Goal: Information Seeking & Learning: Learn about a topic

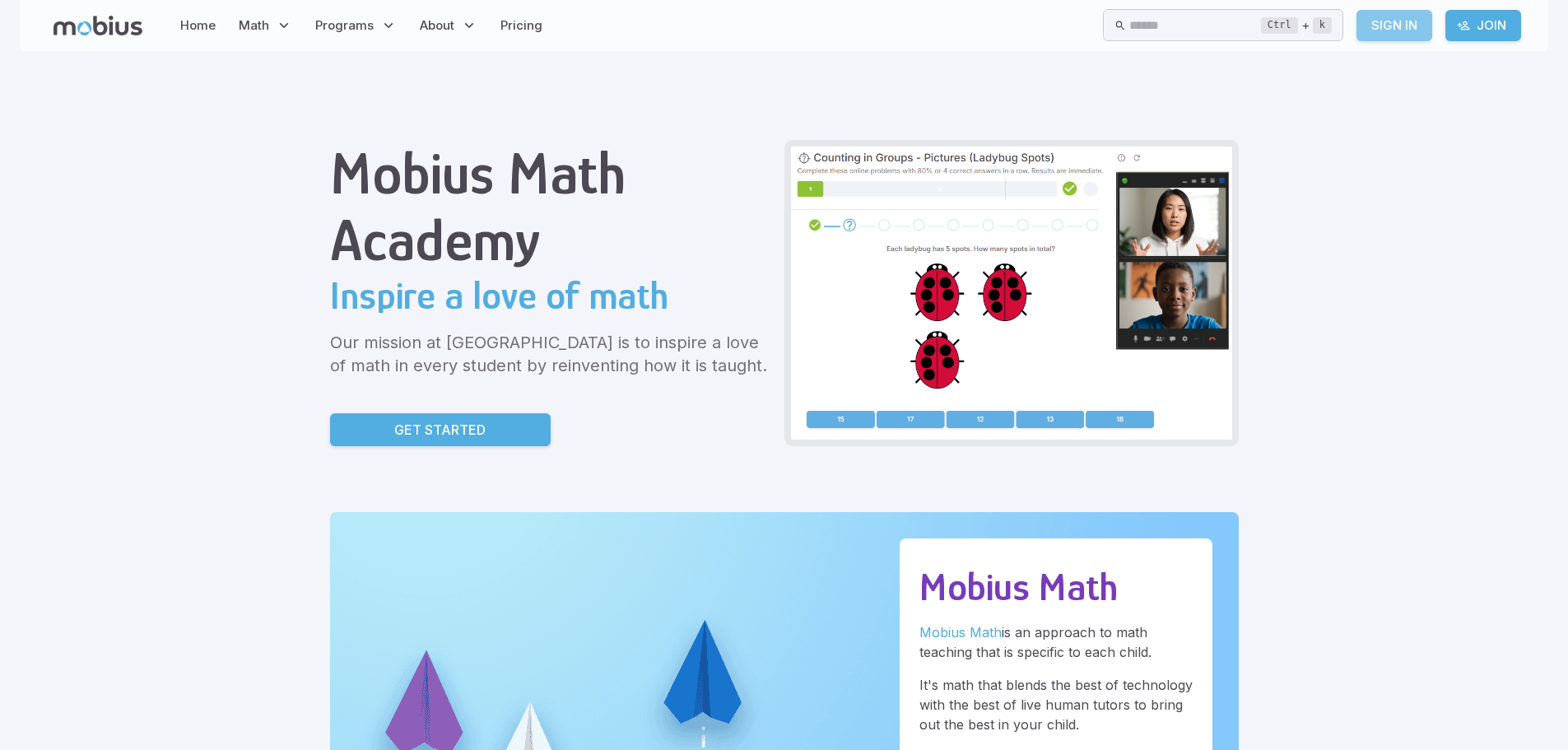
click at [1414, 24] on link "Sign In" at bounding box center [1394, 24] width 75 height 31
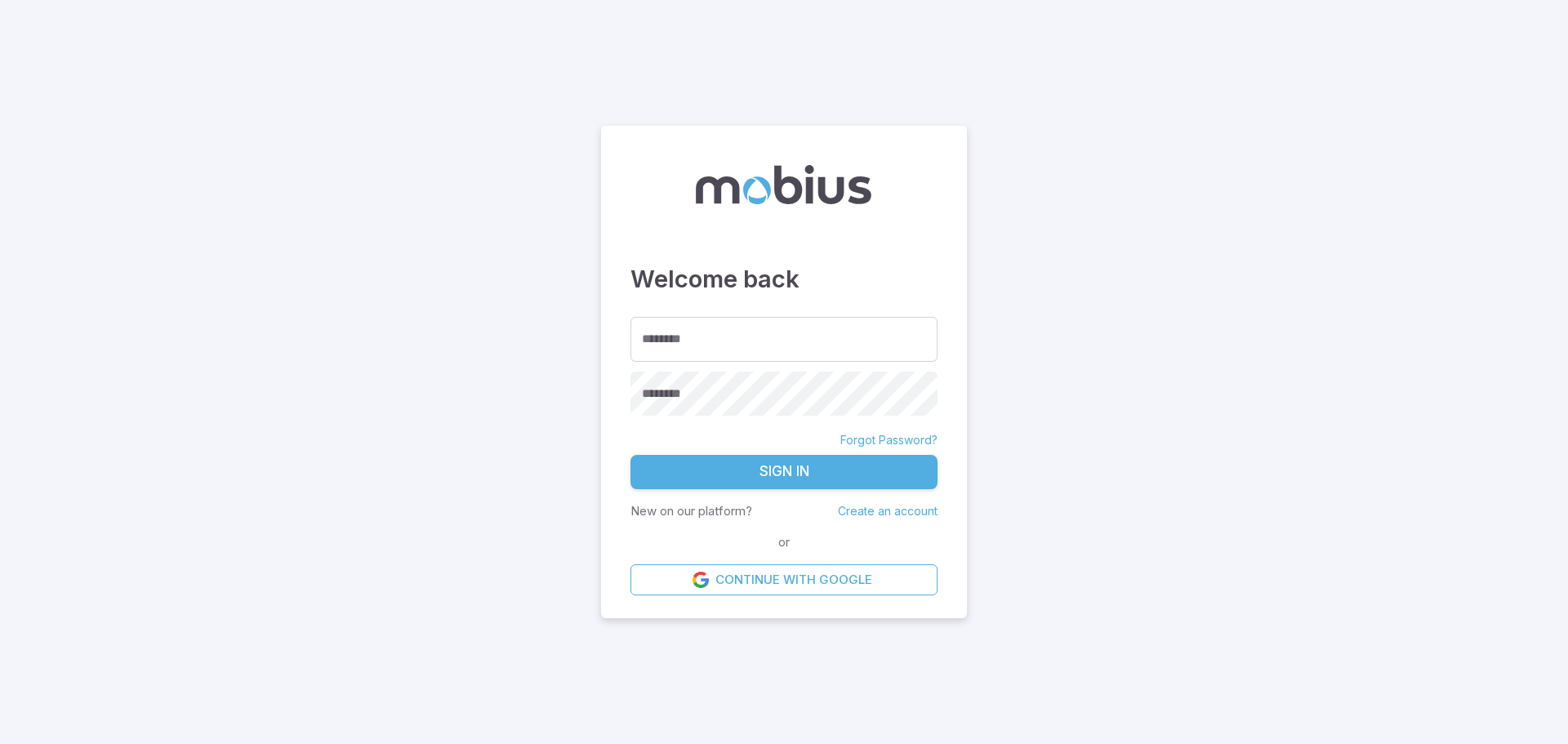
type input "**********"
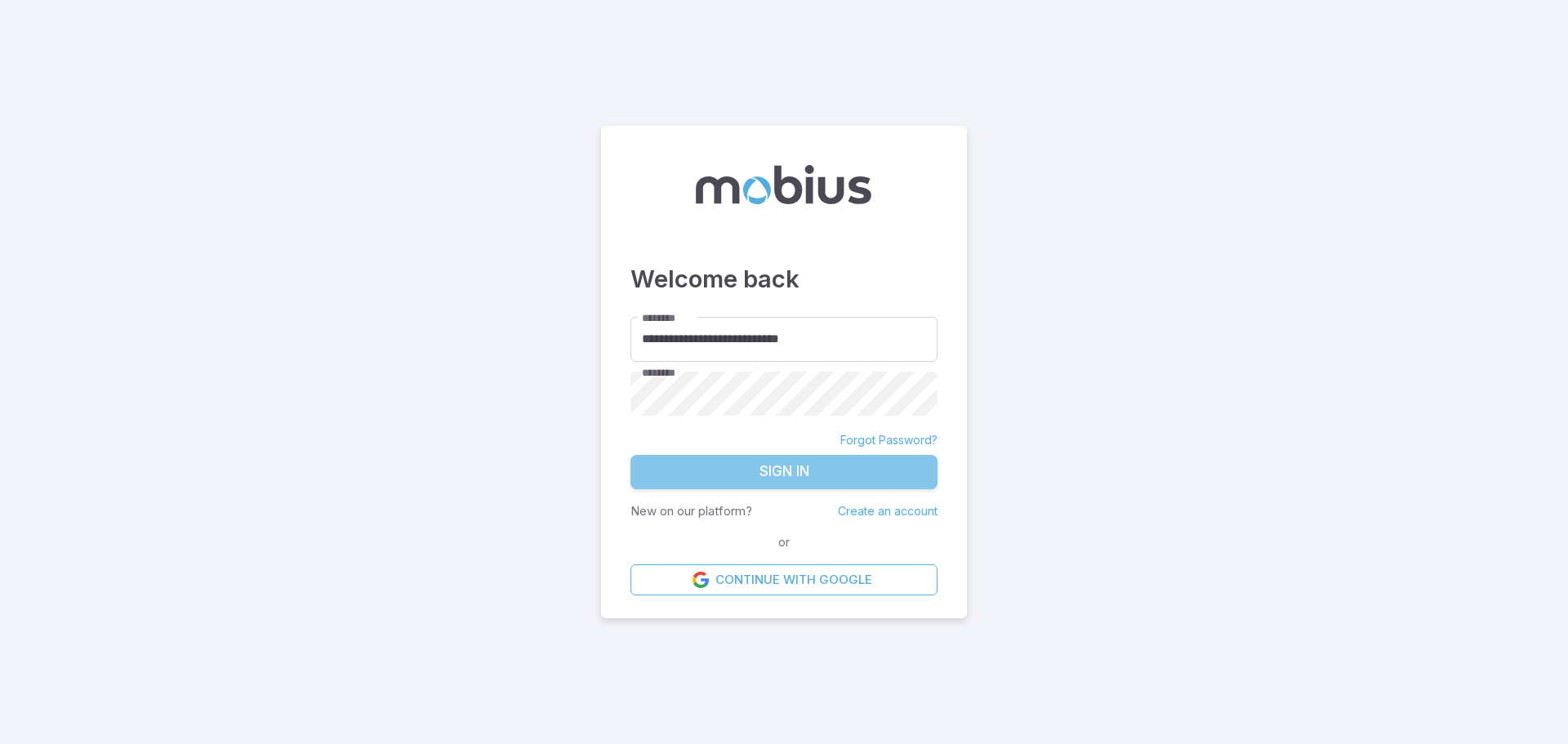
click at [760, 469] on button "Sign In" at bounding box center [784, 472] width 307 height 35
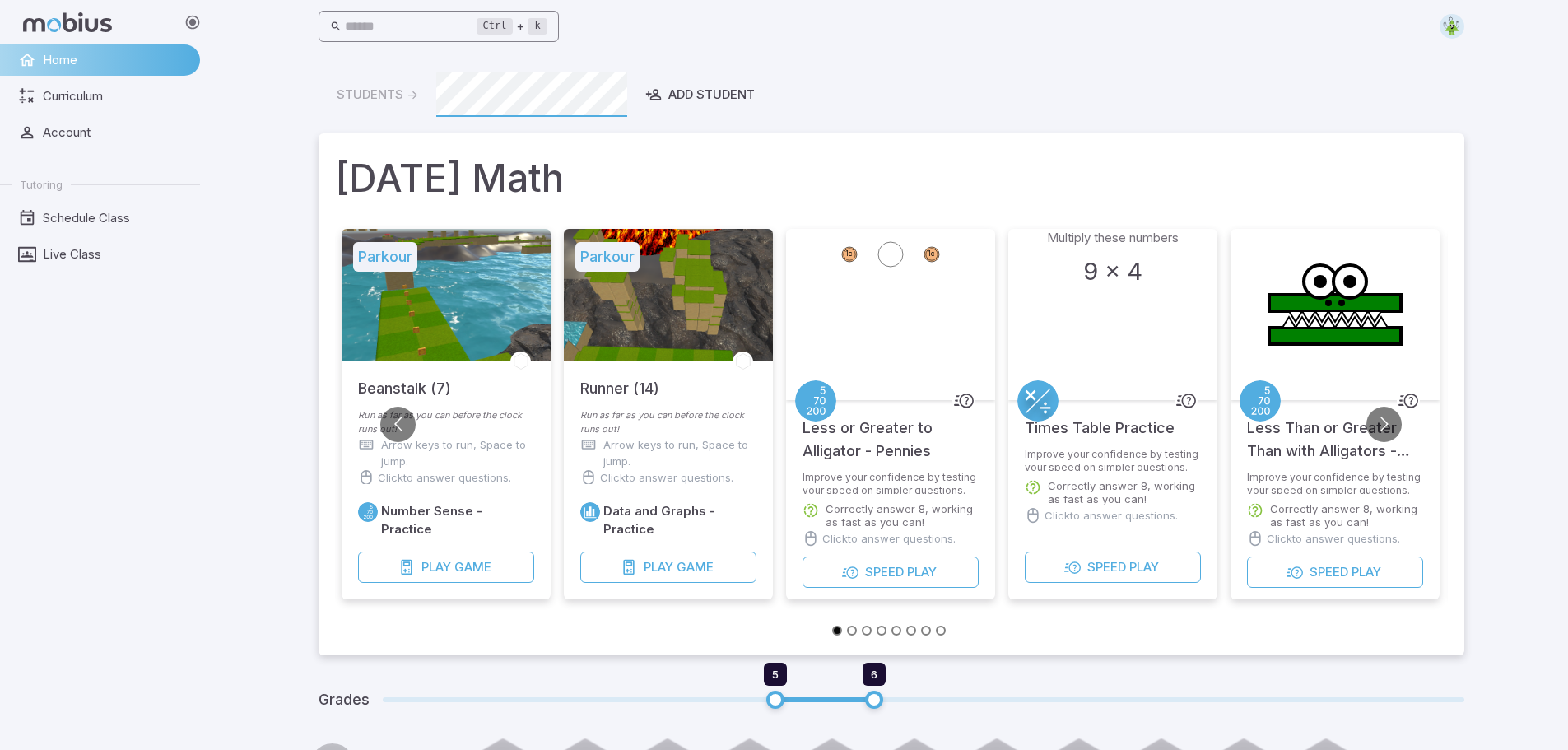
click at [446, 24] on input "text" at bounding box center [411, 26] width 132 height 32
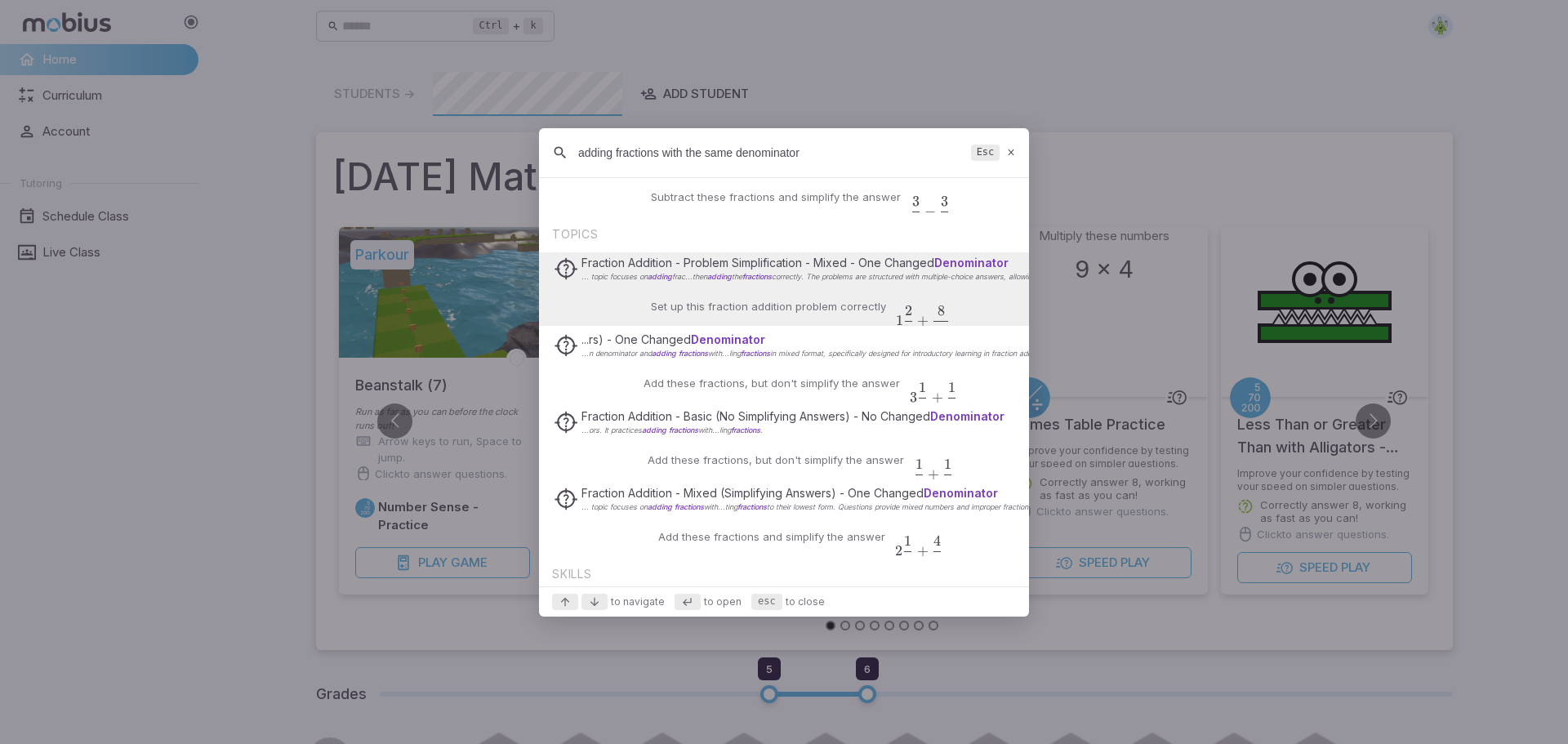
scroll to position [326, 0]
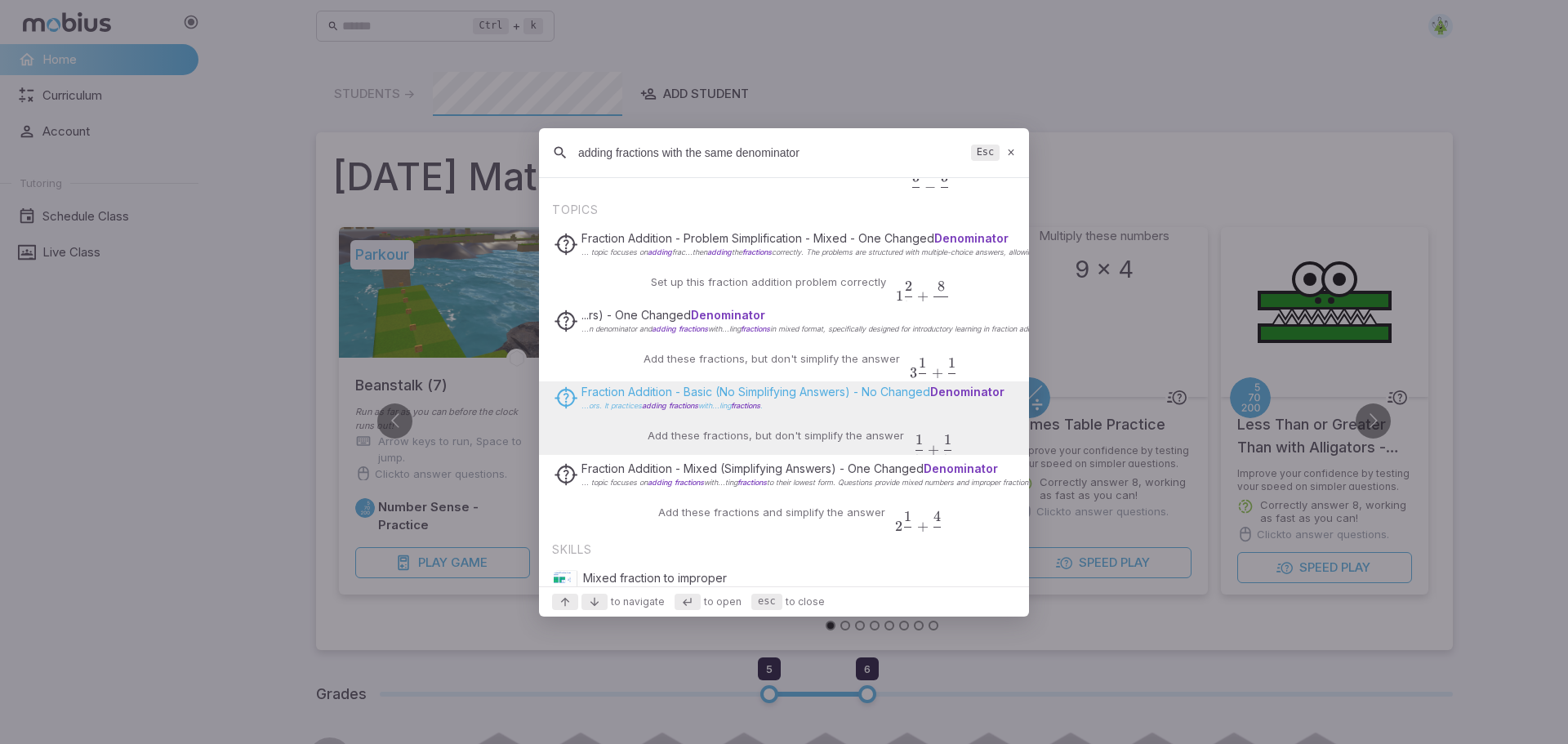
type input "adding fractions with the same denominator"
click at [814, 397] on span "Fraction Addition - Basic (No Simplifying Answers) - No Changed Denominator" at bounding box center [793, 391] width 423 height 14
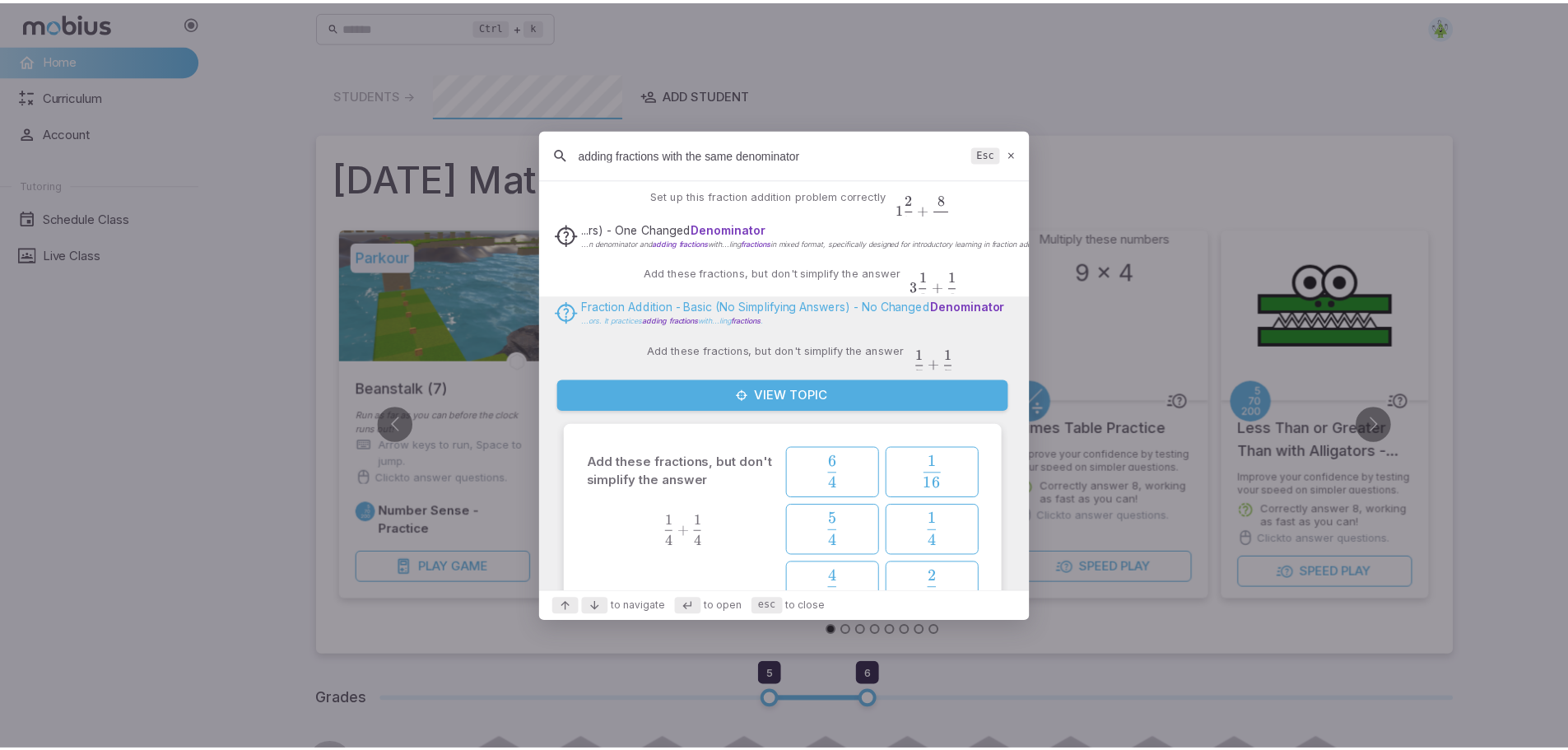
scroll to position [494, 0]
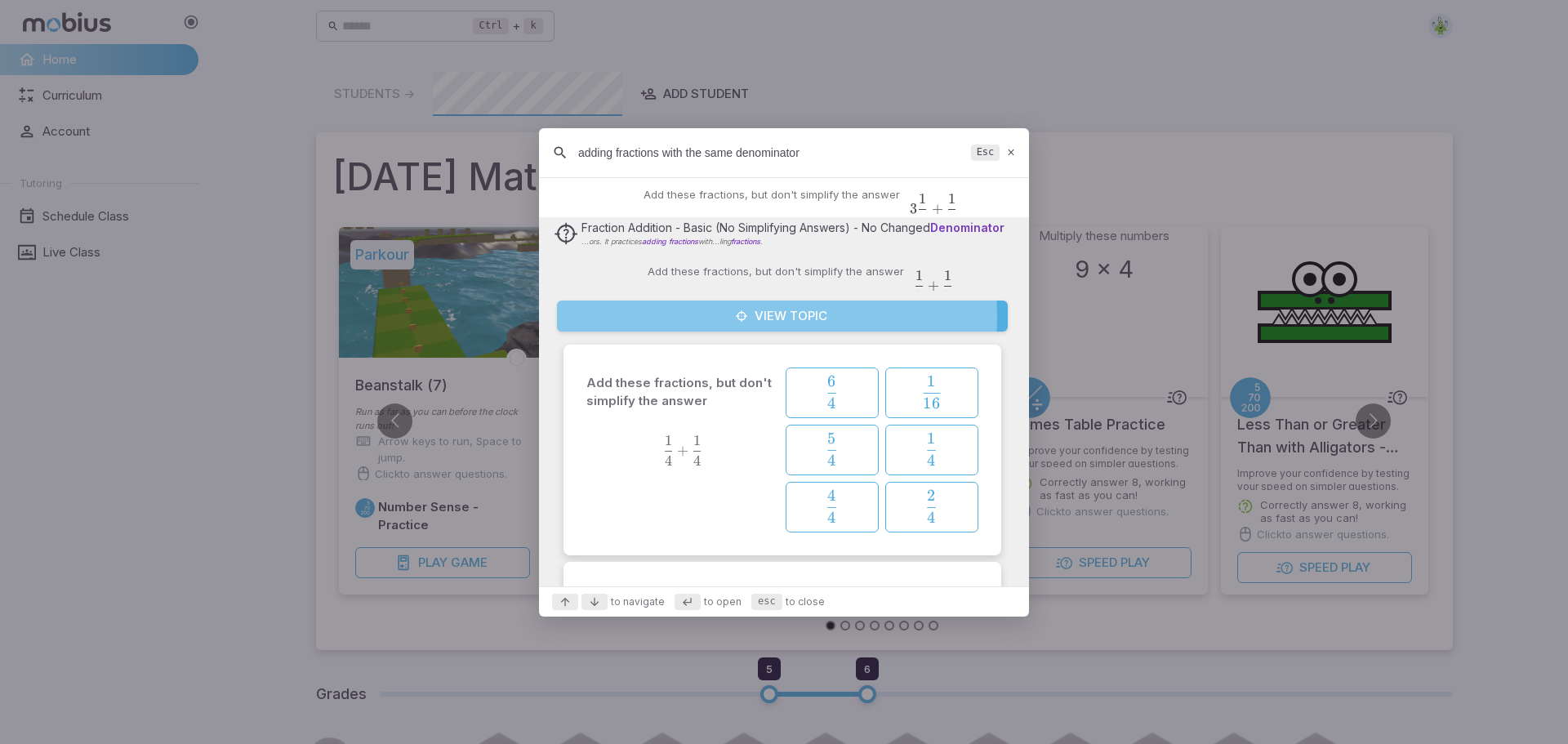
click at [743, 316] on button "View Topic" at bounding box center [783, 315] width 451 height 31
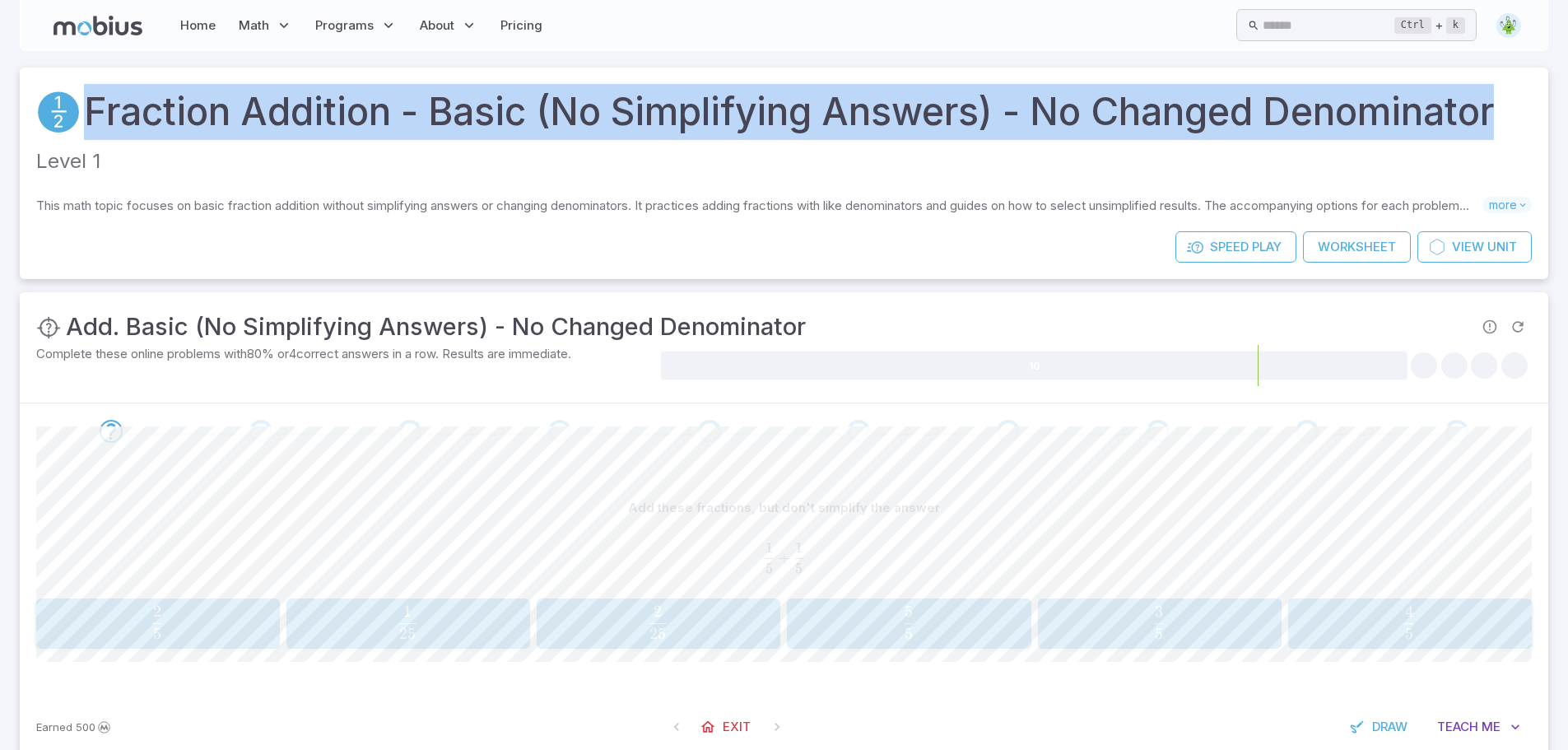
drag, startPoint x: 1526, startPoint y: 110, endPoint x: 77, endPoint y: 134, distance: 1449.2
click at [77, 134] on div "Fraction Addition - Basic (No Simplifying Answers) - No Changed Denominator" at bounding box center [783, 111] width 1495 height 56
click at [121, 26] on icon at bounding box center [98, 25] width 89 height 20
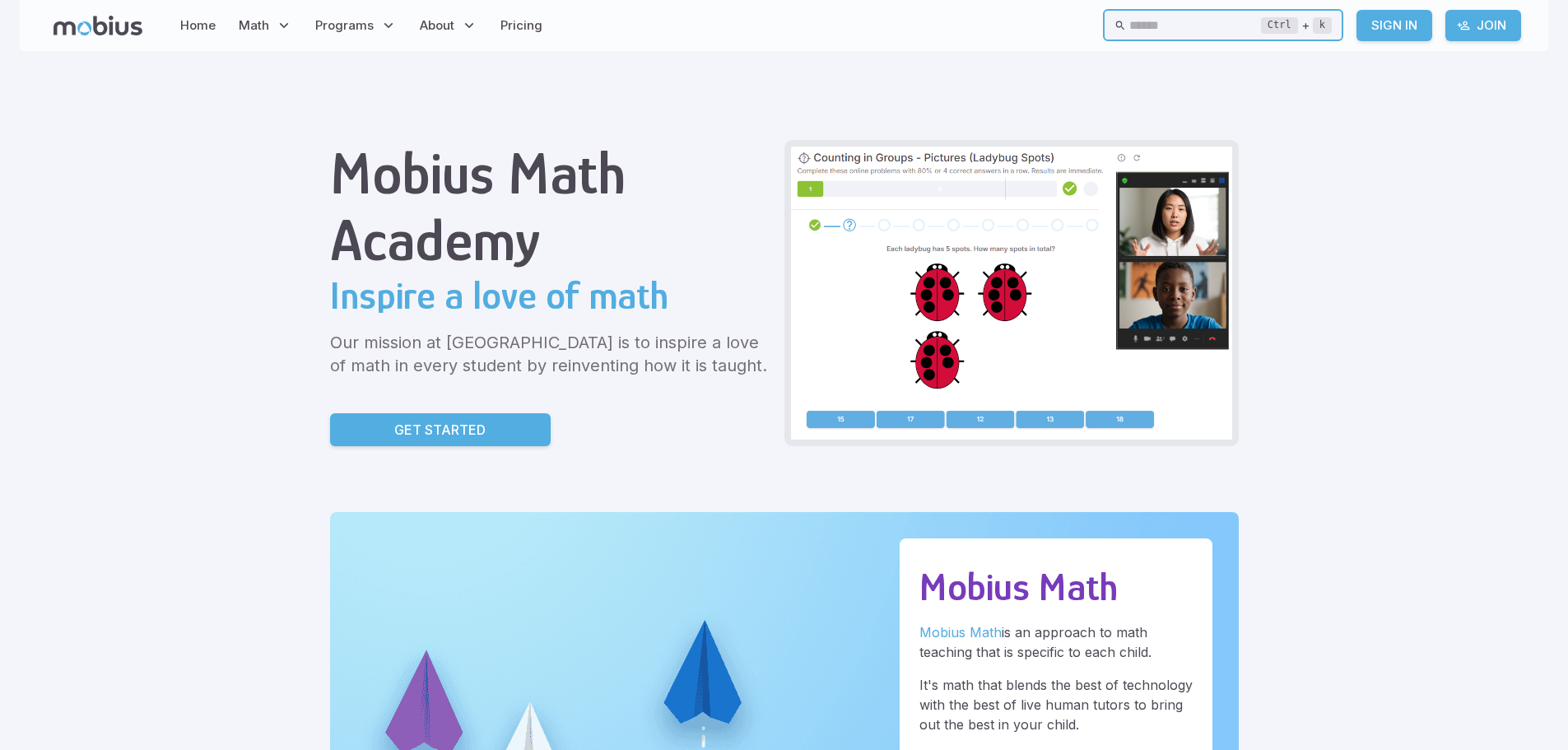
click at [1135, 28] on input "text" at bounding box center [1195, 25] width 132 height 32
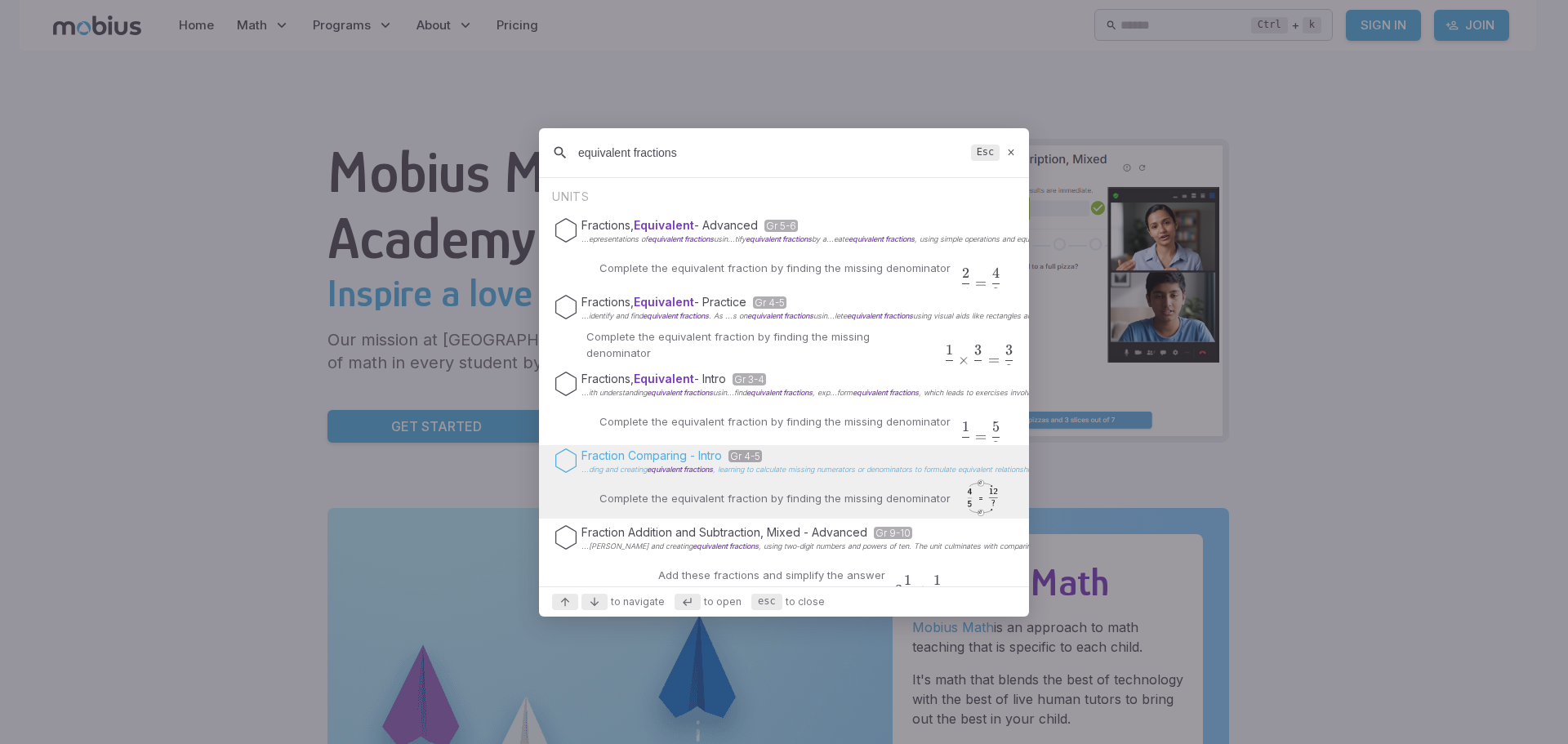
type input "equivalent fractions"
drag, startPoint x: 787, startPoint y: 464, endPoint x: 764, endPoint y: 463, distance: 23.0
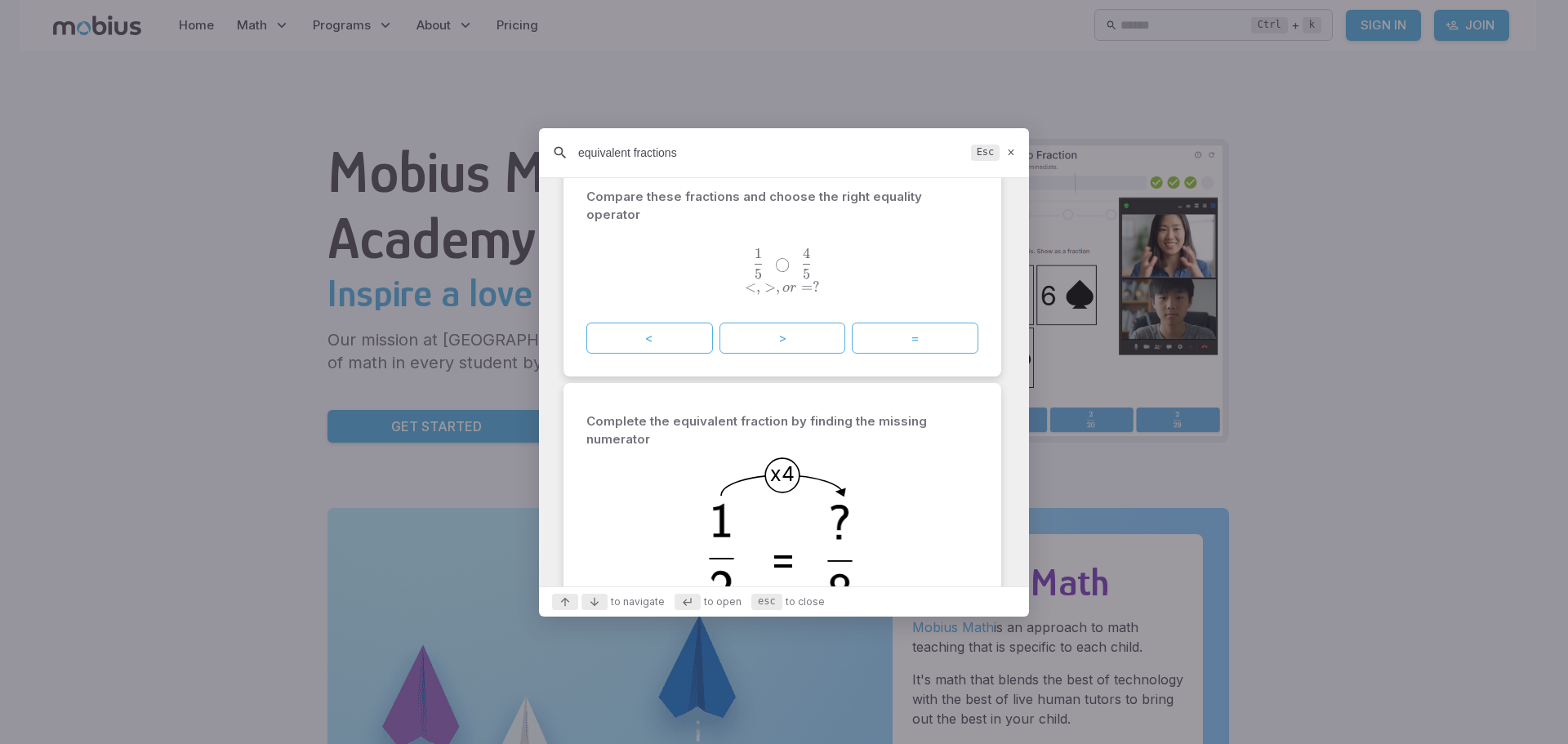
scroll to position [408, 0]
click at [838, 427] on p "Complete the equivalent fraction by finding the missing numerator" at bounding box center [782, 435] width 392 height 36
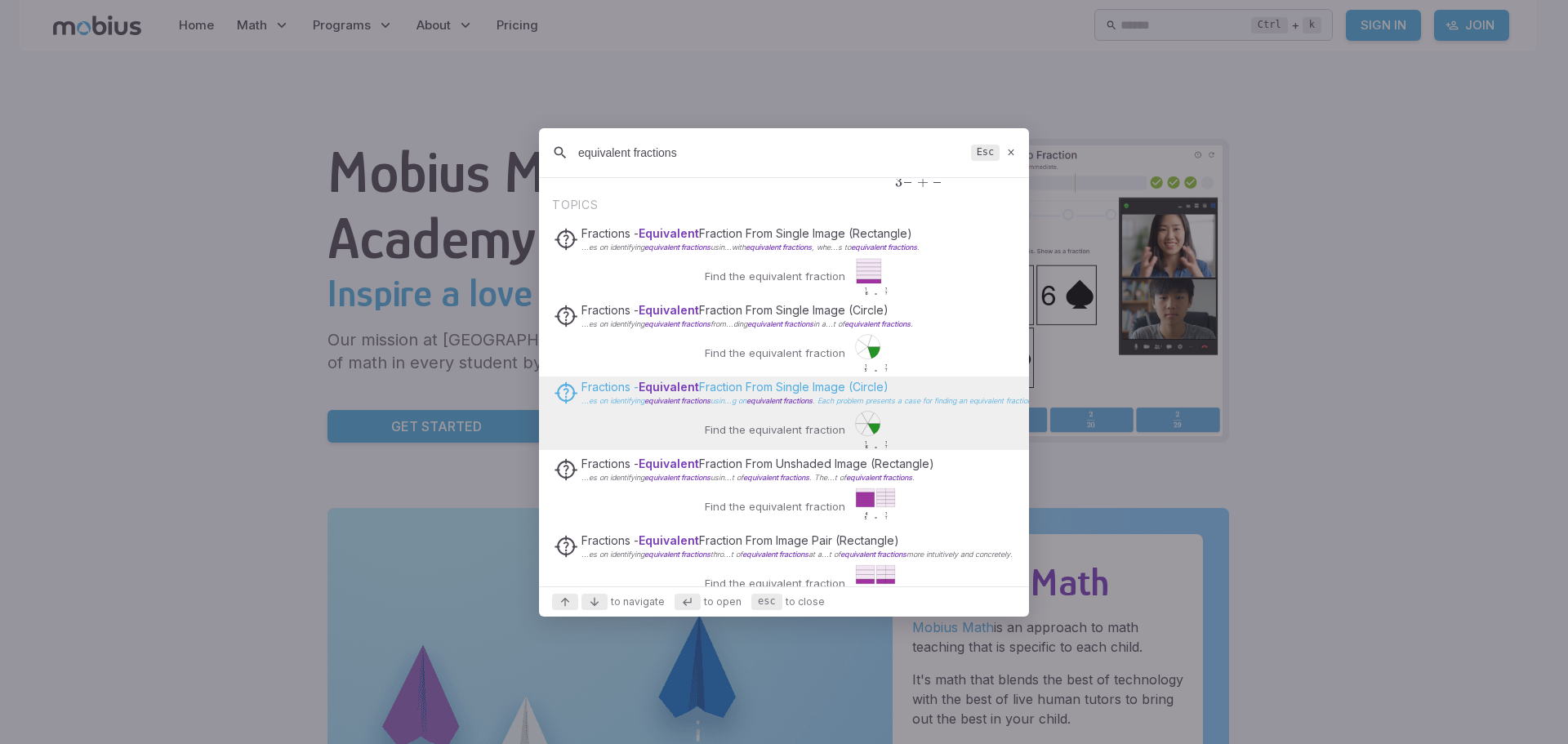
click at [739, 391] on p "Fractions - Equivalent Fraction From Single Image (Circle)" at bounding box center [1006, 386] width 850 height 16
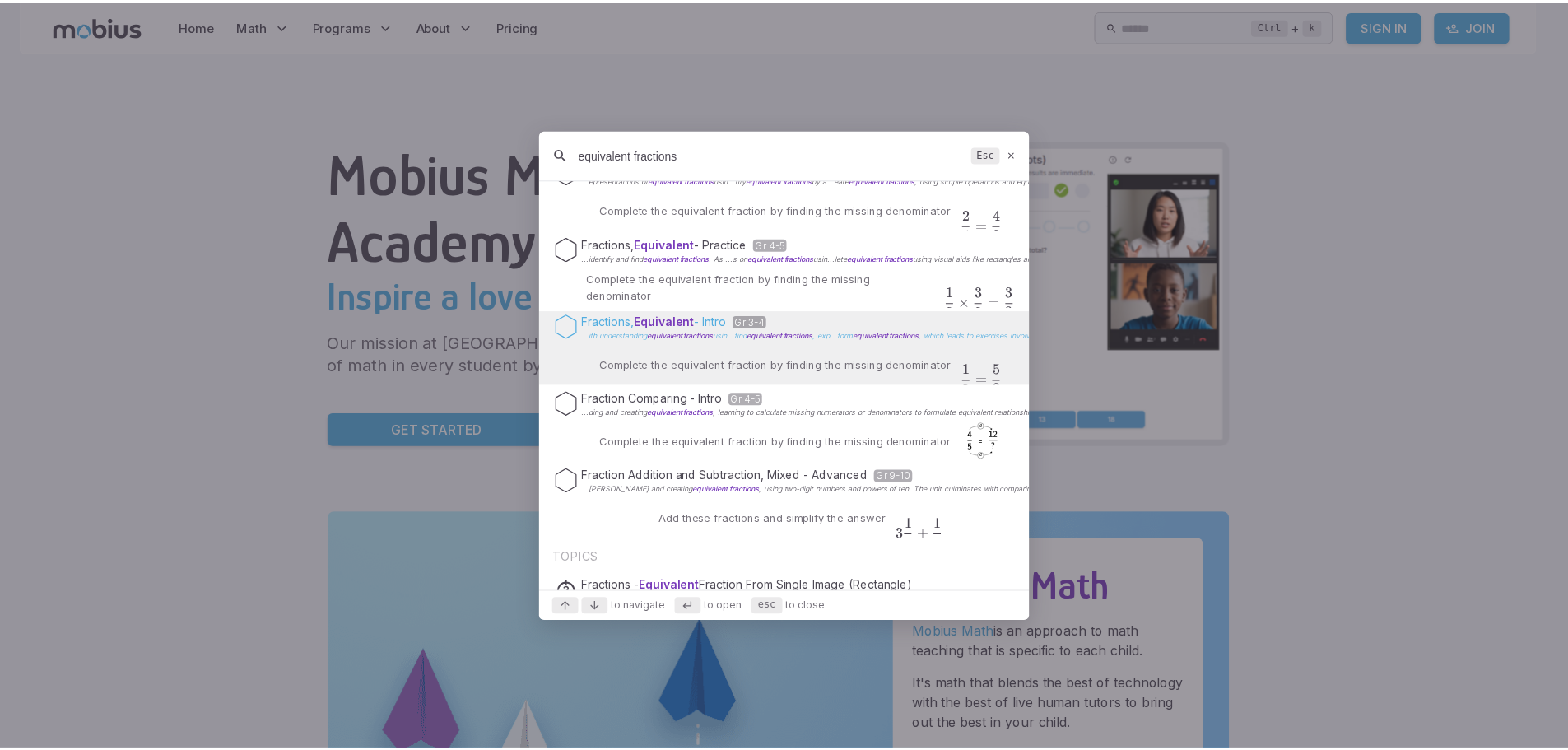
scroll to position [82, 0]
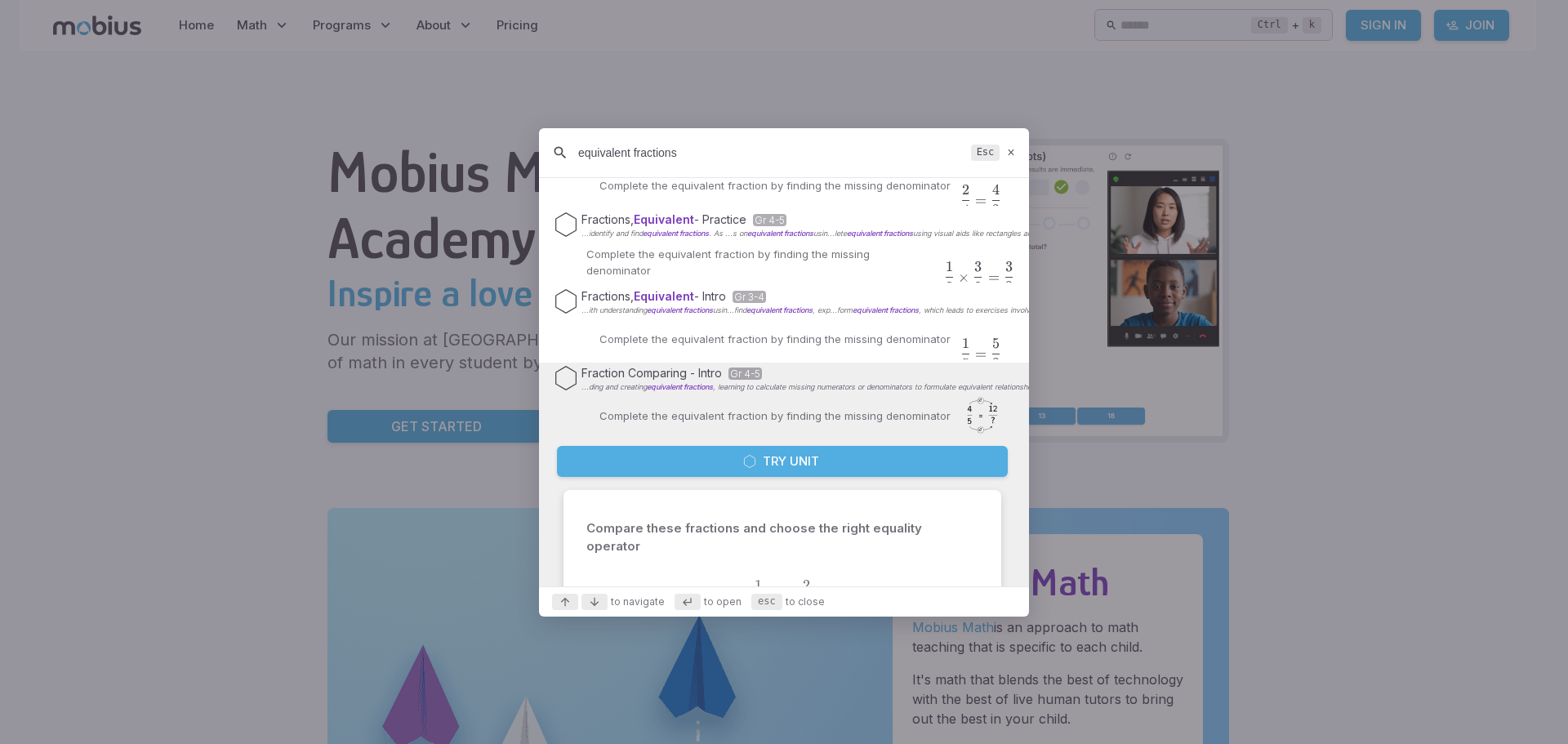
click at [811, 462] on button "Try Unit" at bounding box center [783, 461] width 451 height 31
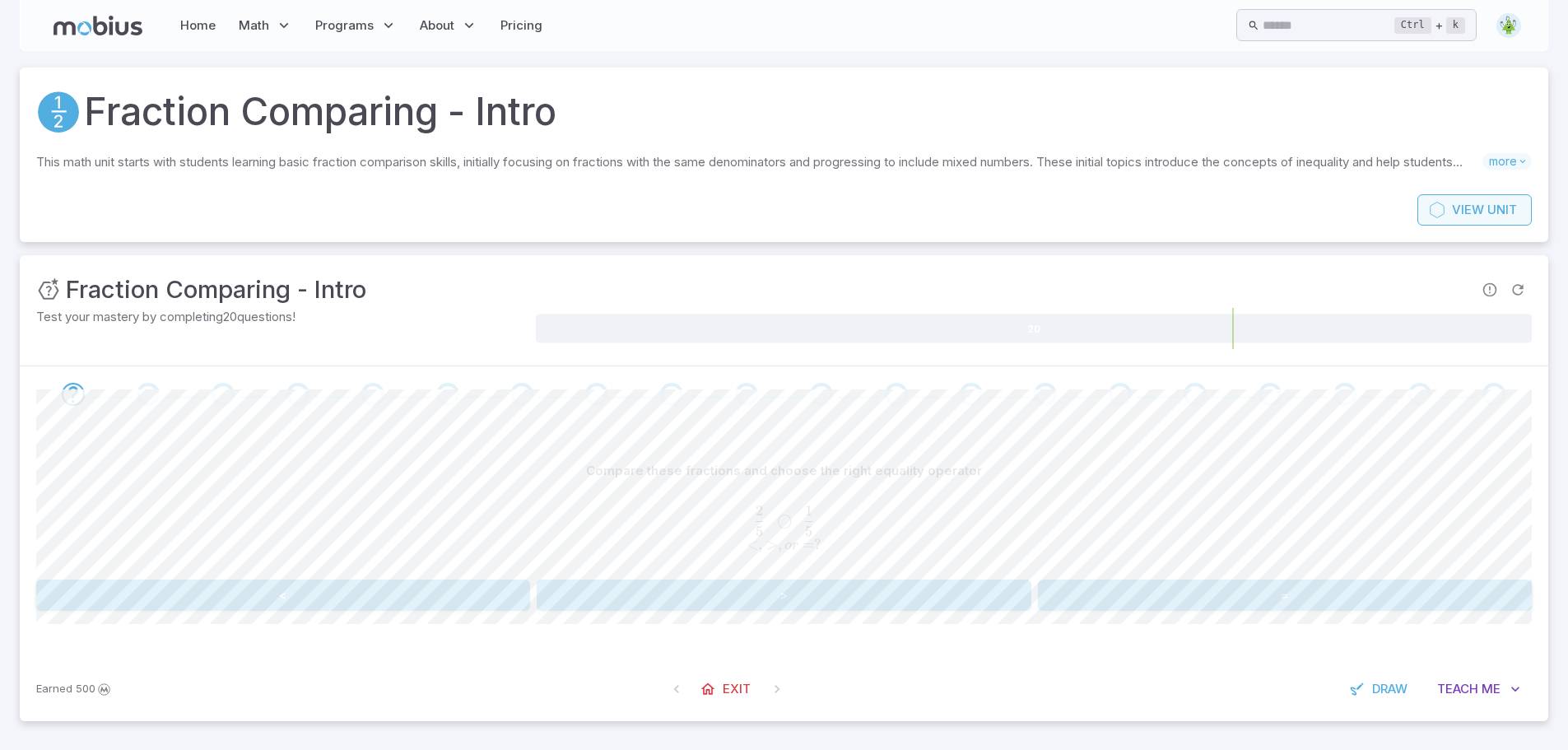
click at [1462, 197] on link "View Unit" at bounding box center [1474, 209] width 114 height 31
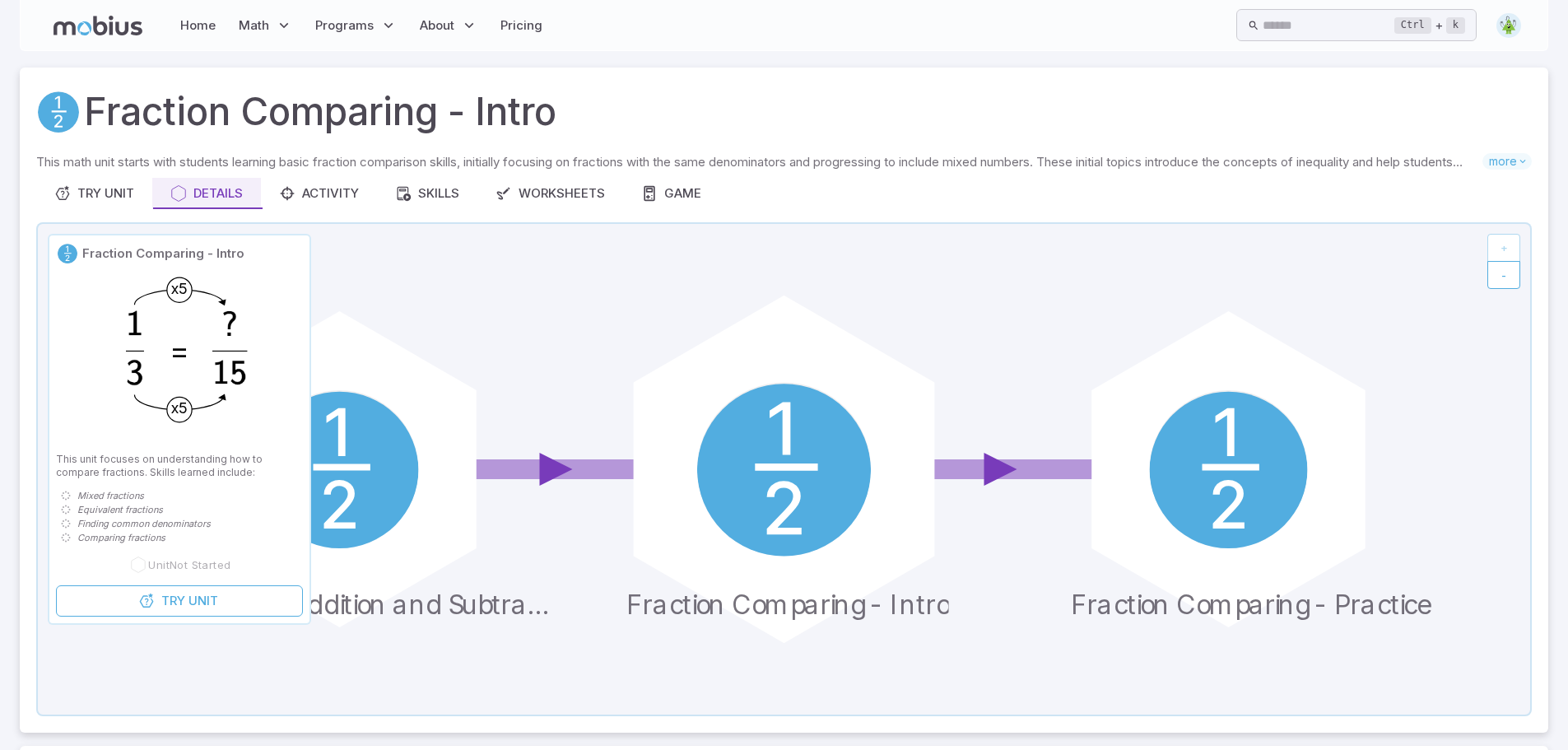
click at [781, 462] on circle at bounding box center [784, 470] width 173 height 173
click at [781, 453] on circle at bounding box center [784, 470] width 173 height 173
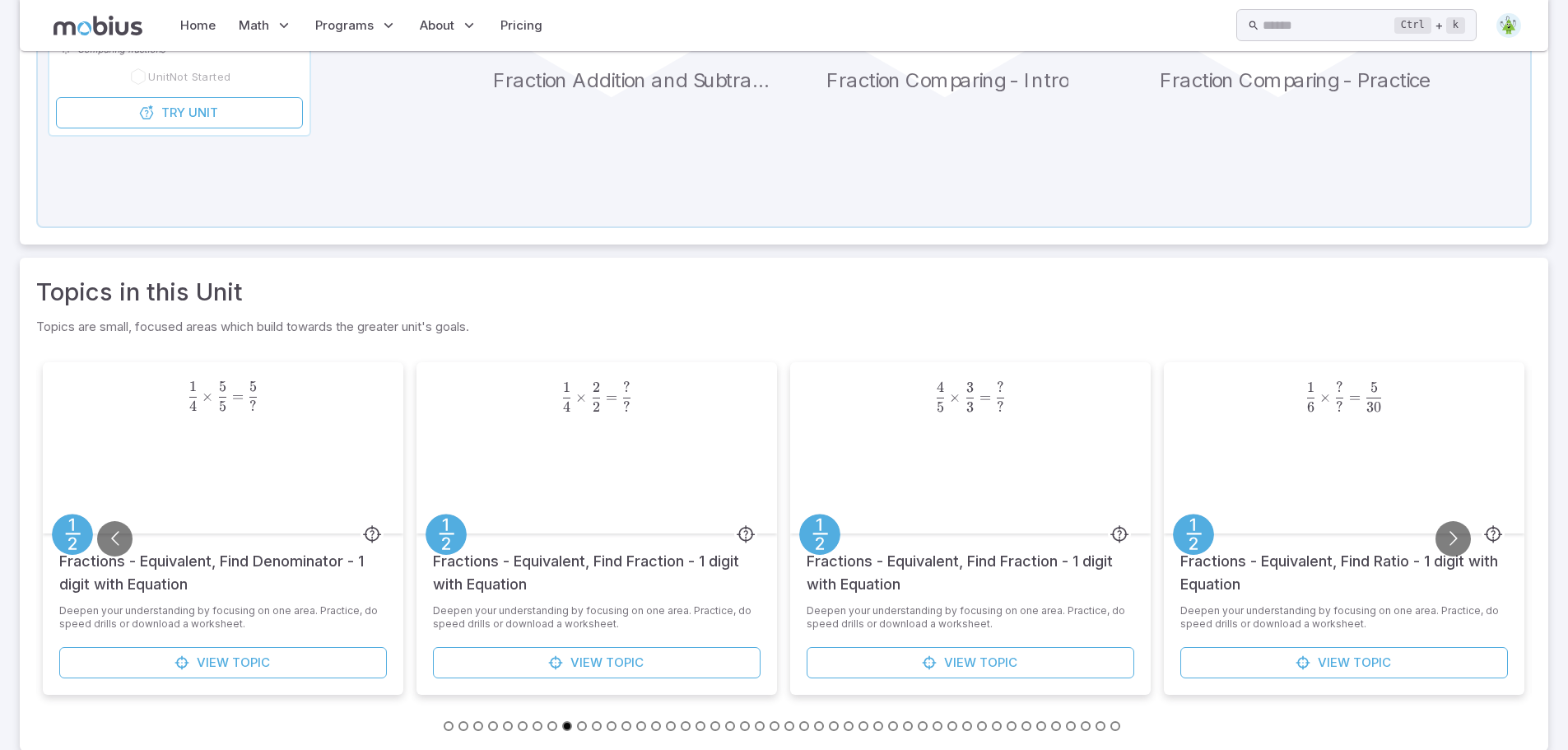
scroll to position [505, 0]
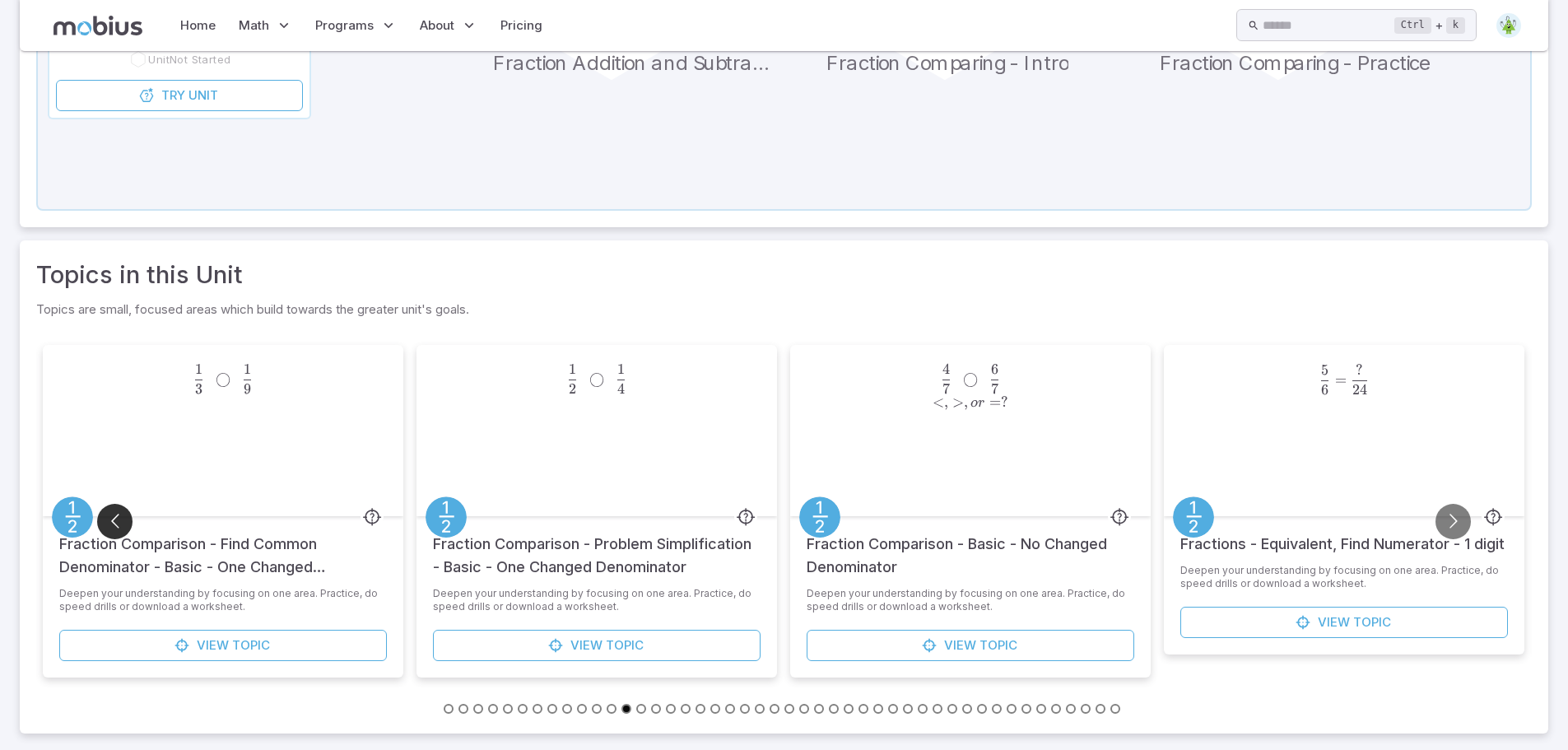
click at [121, 529] on button "Go to previous slide" at bounding box center [115, 522] width 36 height 36
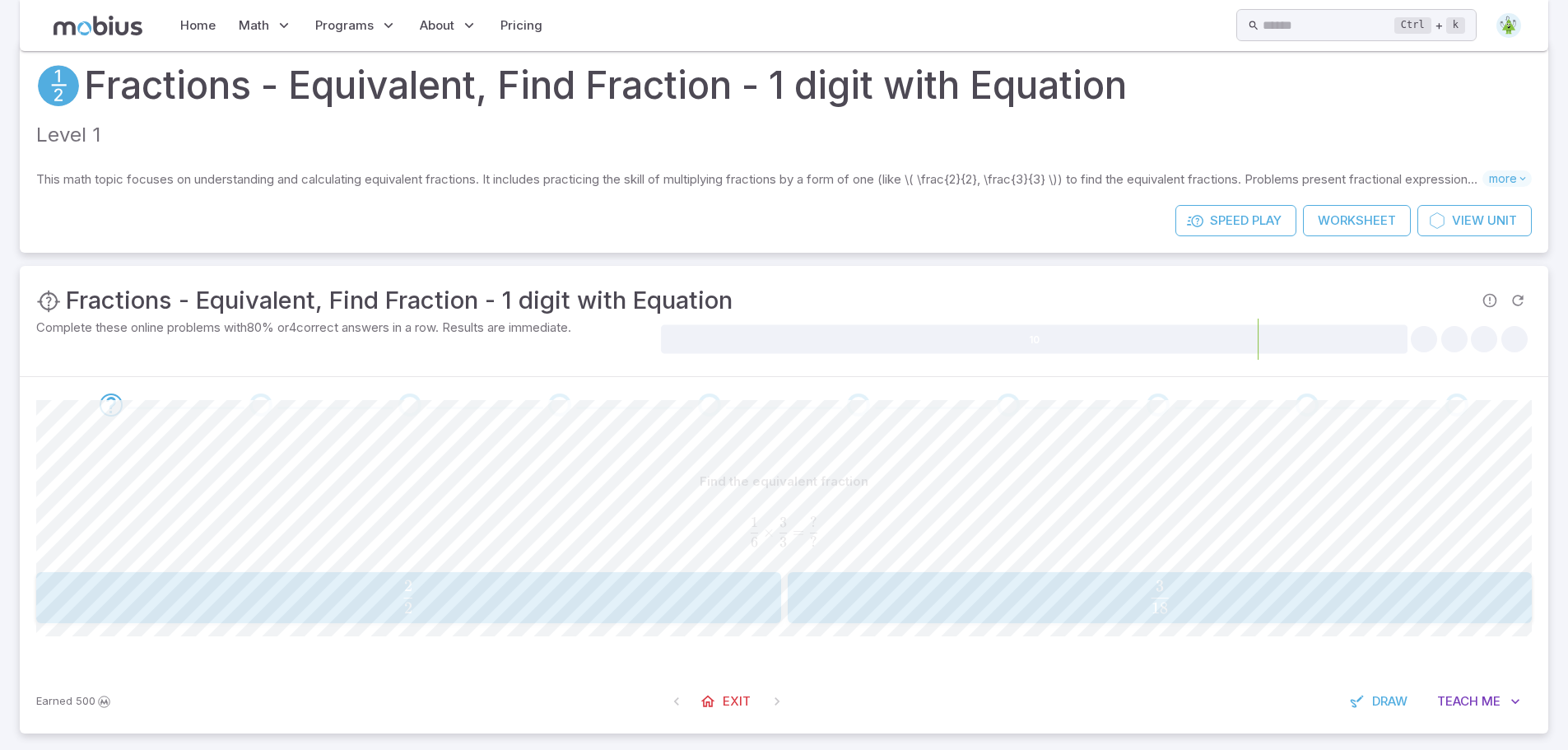
scroll to position [40, 0]
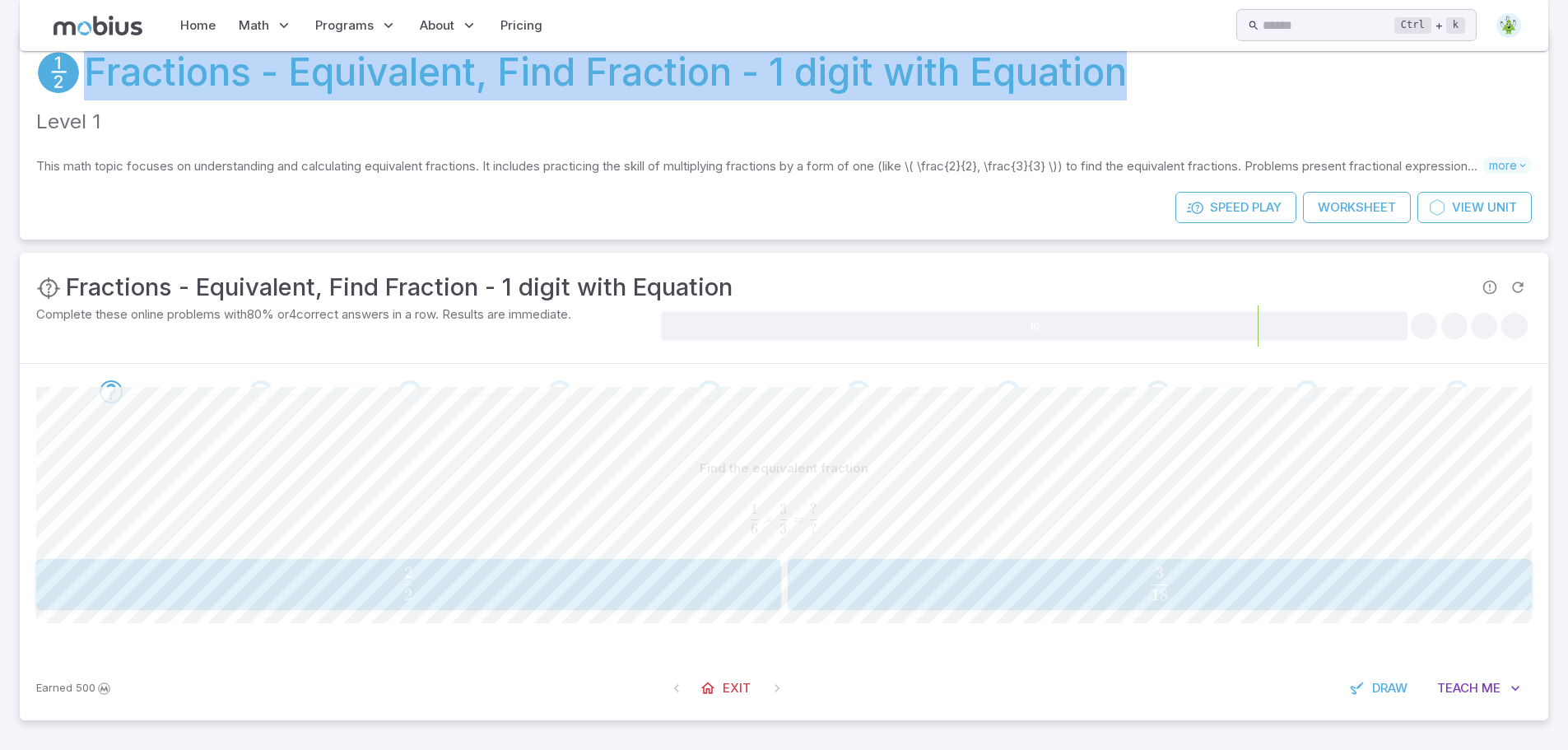
drag, startPoint x: 1143, startPoint y: 74, endPoint x: 87, endPoint y: 78, distance: 1056.0
click at [87, 78] on div "Fractions - Equivalent, Find Fraction - 1 digit with Equation" at bounding box center [783, 72] width 1495 height 56
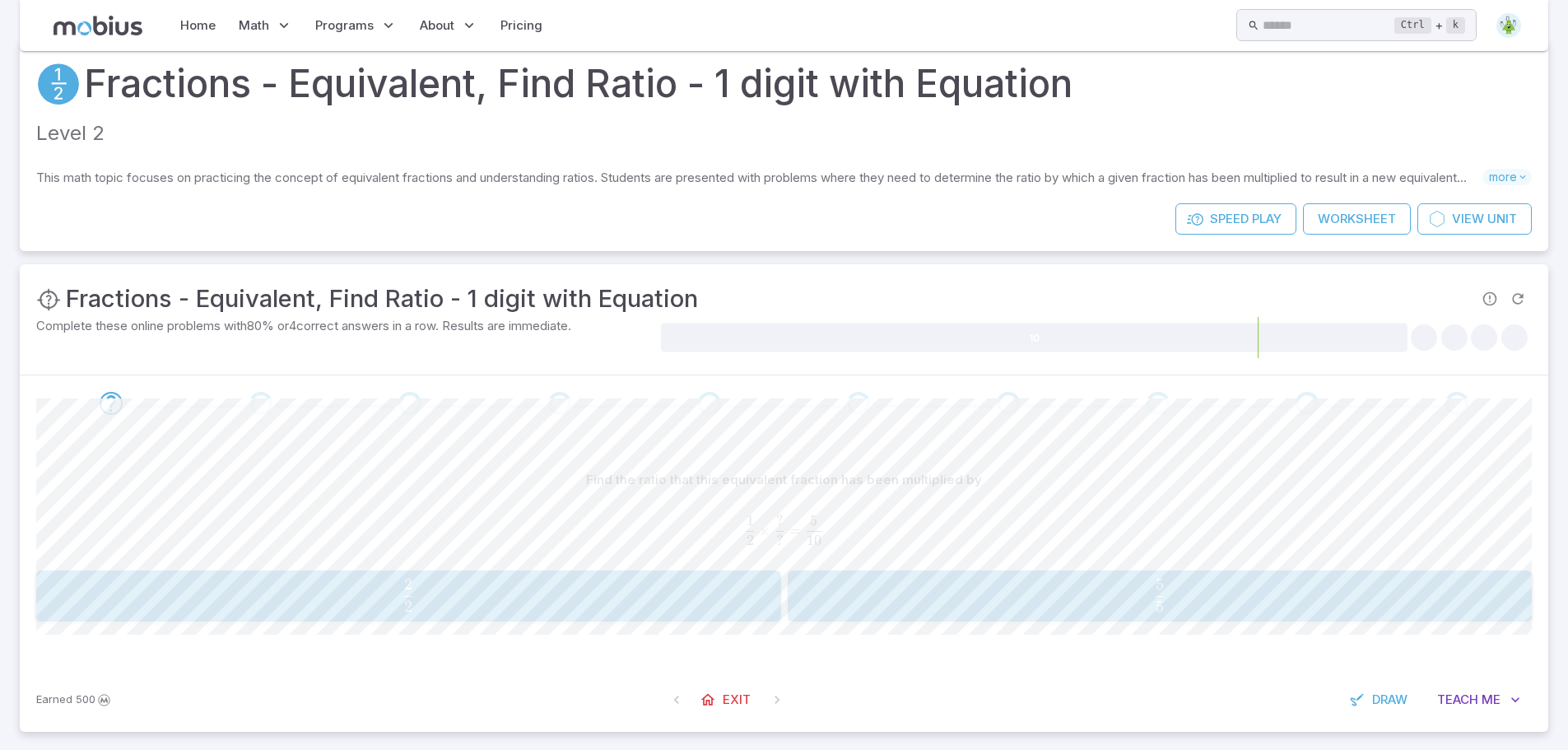
scroll to position [40, 0]
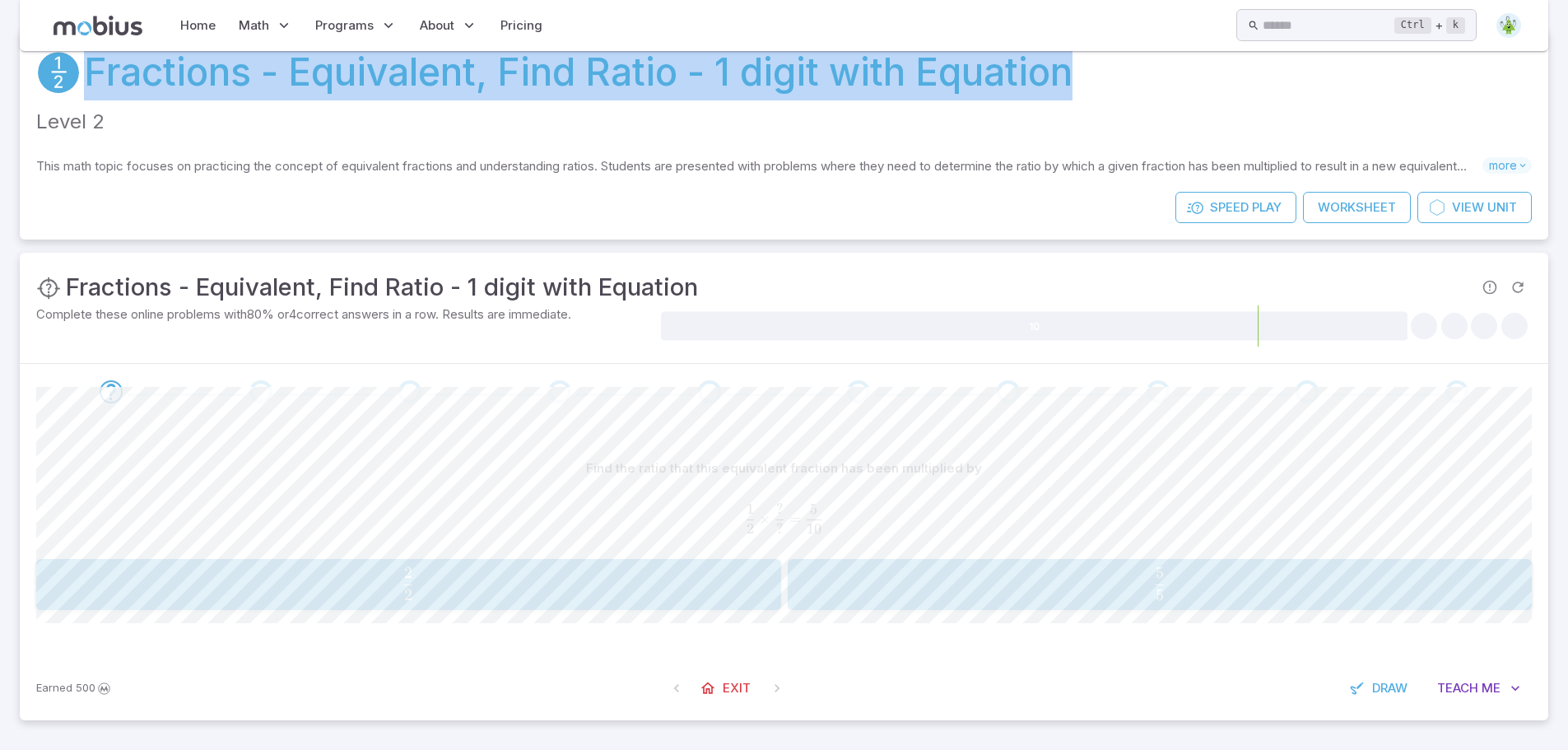
drag, startPoint x: 1098, startPoint y: 76, endPoint x: 84, endPoint y: 90, distance: 1014.1
click at [84, 90] on div "Fractions - Equivalent, Find Ratio - 1 digit with Equation" at bounding box center [783, 72] width 1495 height 56
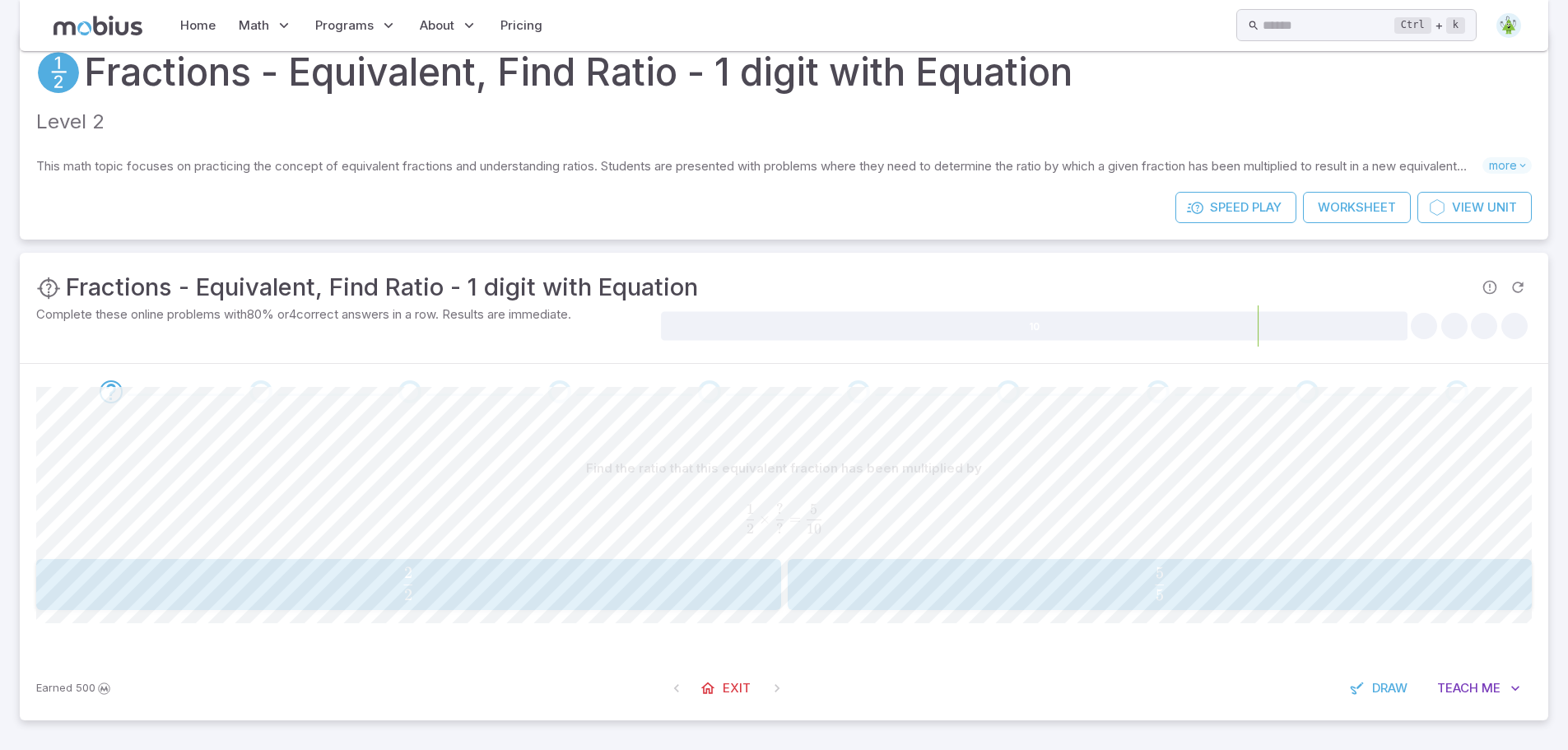
click at [1118, 109] on p "Level 2" at bounding box center [783, 122] width 1495 height 30
